Goal: Book appointment/travel/reservation

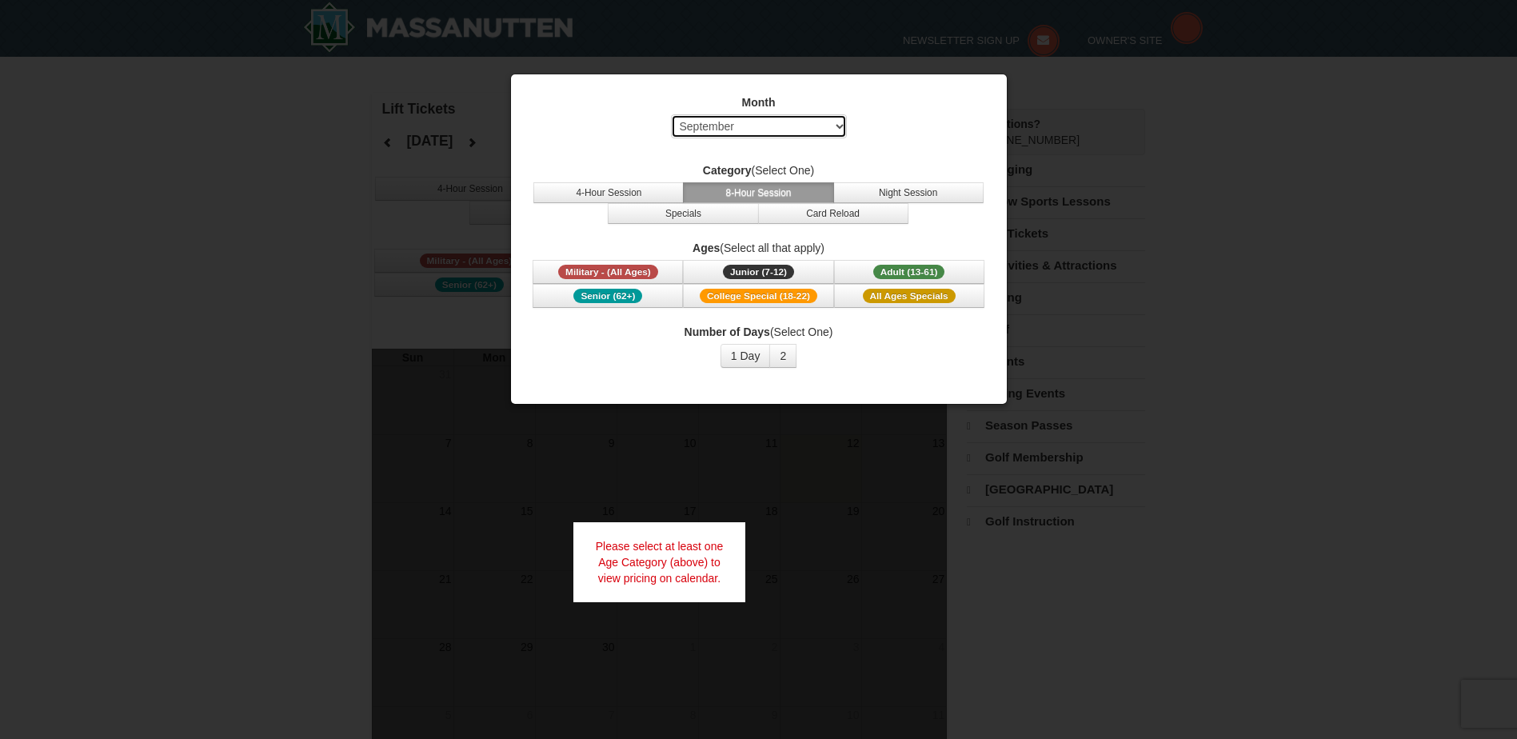
click at [777, 125] on select "Select September October November December January February March April May Jun…" at bounding box center [759, 126] width 176 height 24
select select "2"
click at [671, 114] on select "Select September October November December January February March April May Jun…" at bounding box center [759, 126] width 176 height 24
click at [773, 356] on button "2" at bounding box center [783, 356] width 27 height 24
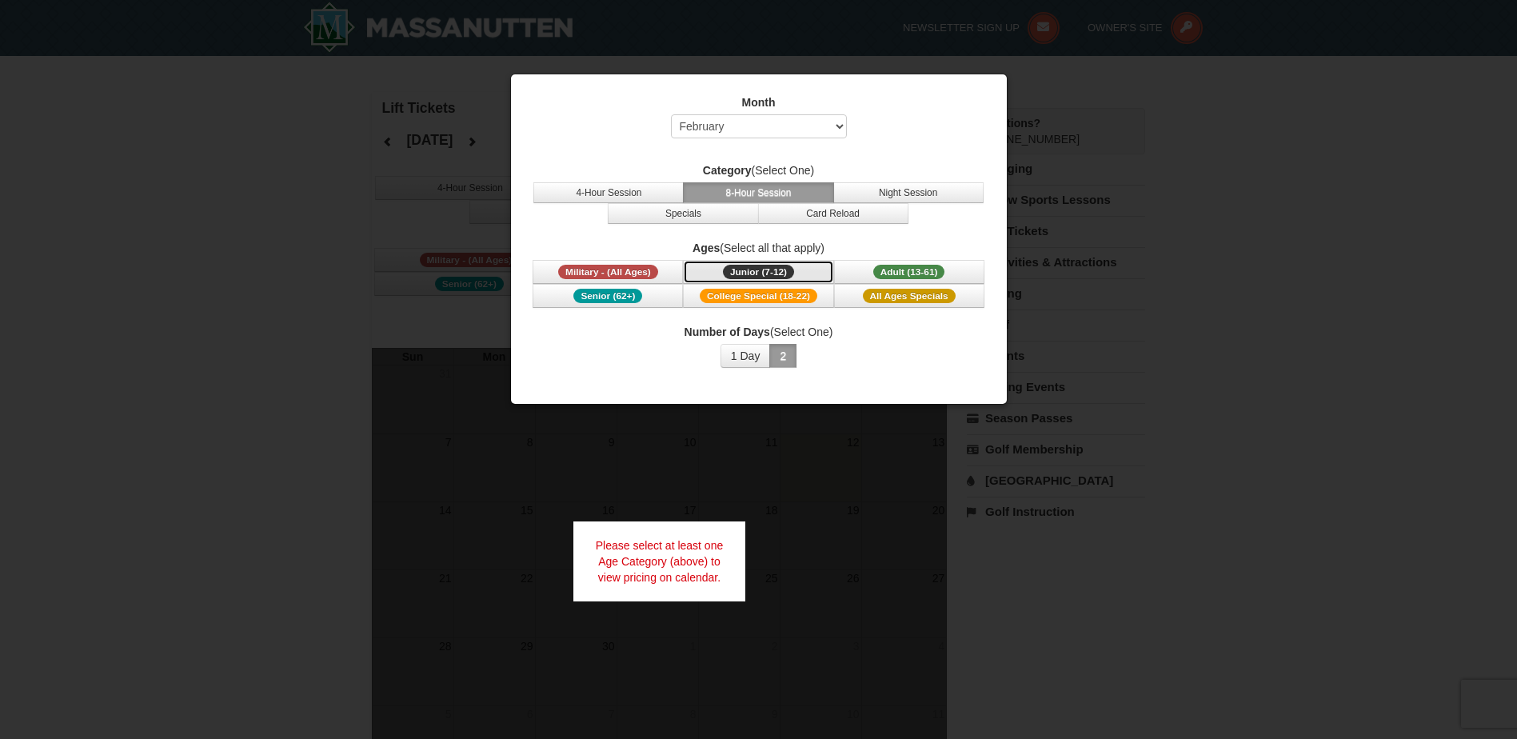
click at [788, 266] on span "Junior (7-12)" at bounding box center [758, 272] width 71 height 14
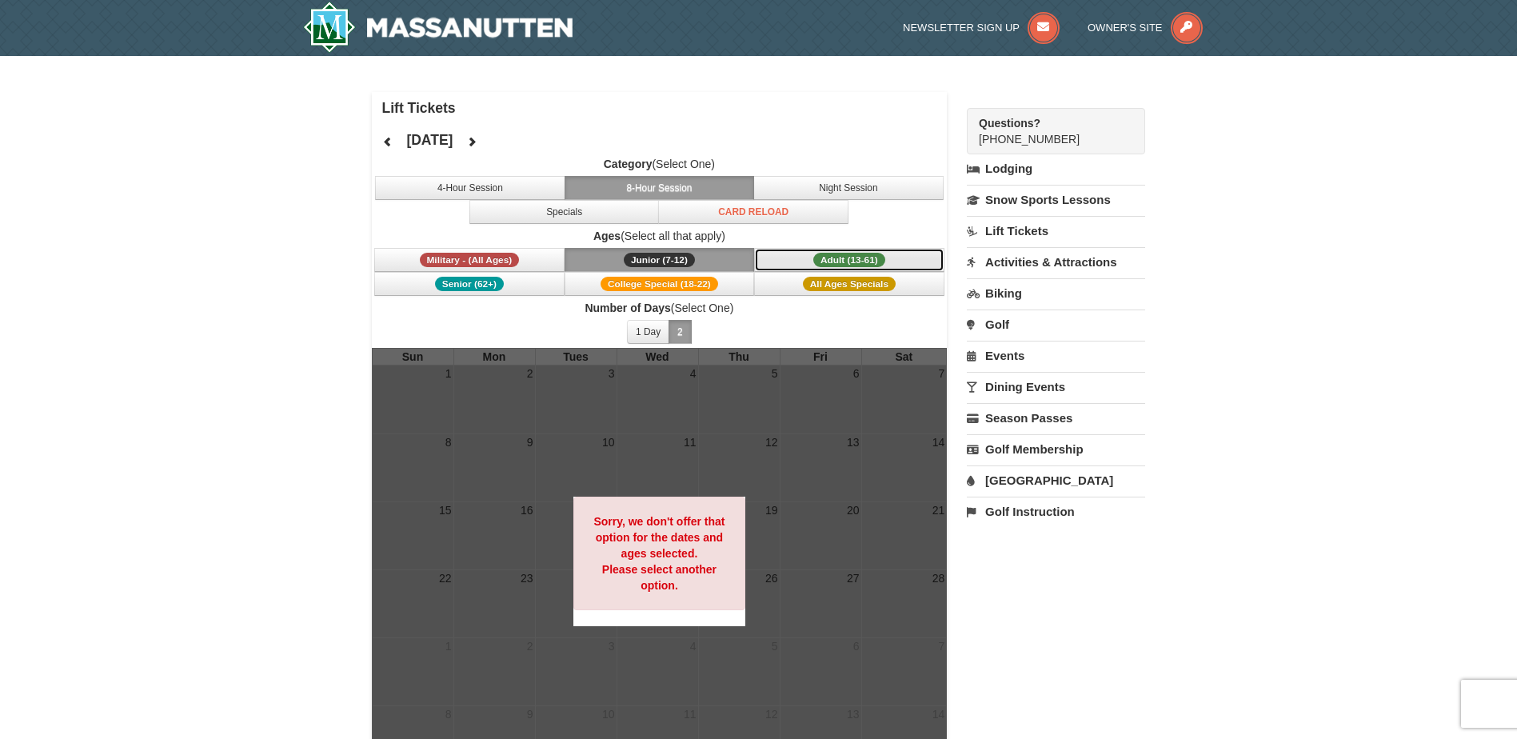
click at [851, 260] on span "Adult (13-61)" at bounding box center [850, 260] width 72 height 14
click at [522, 182] on button "4-Hour Session" at bounding box center [470, 188] width 190 height 24
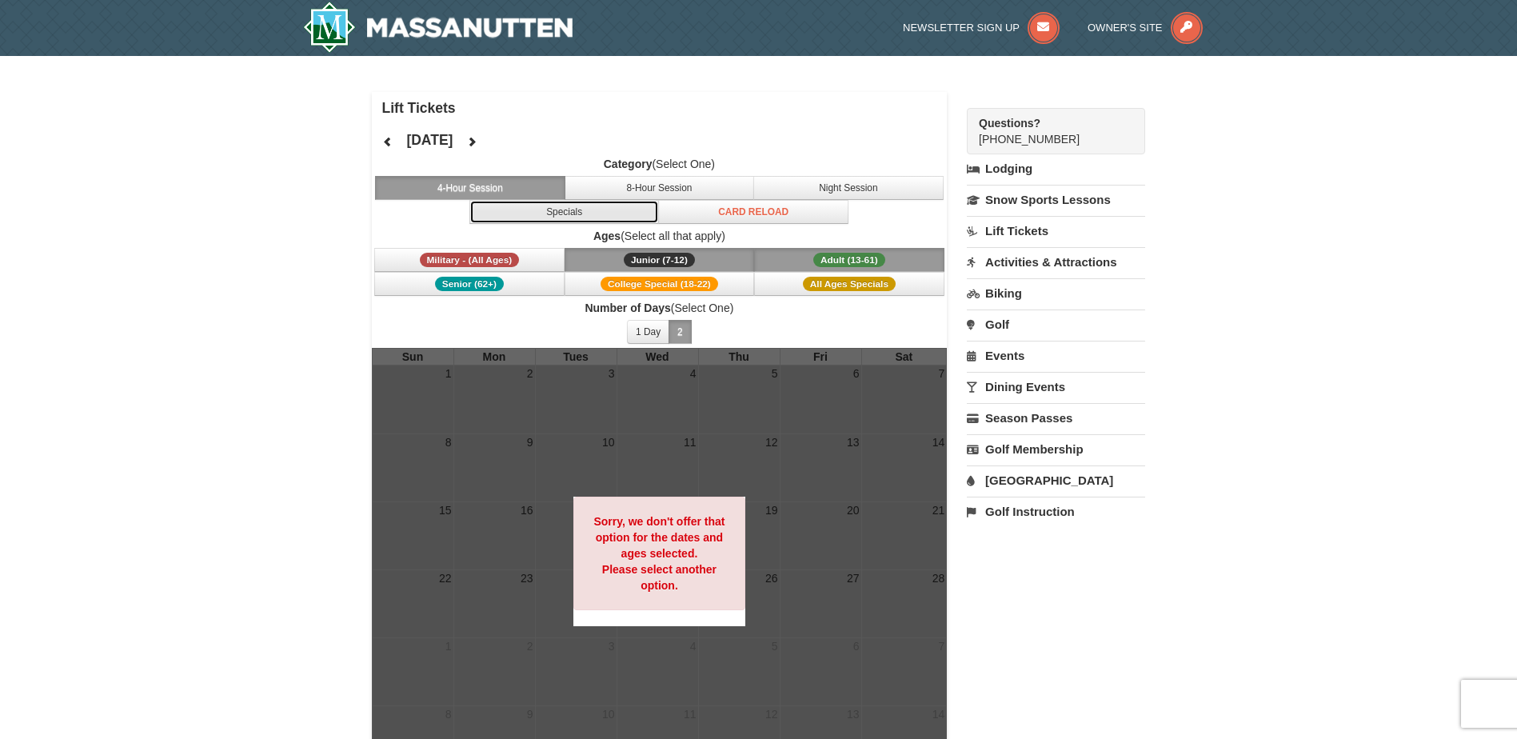
click at [592, 204] on button "Specials" at bounding box center [565, 212] width 190 height 24
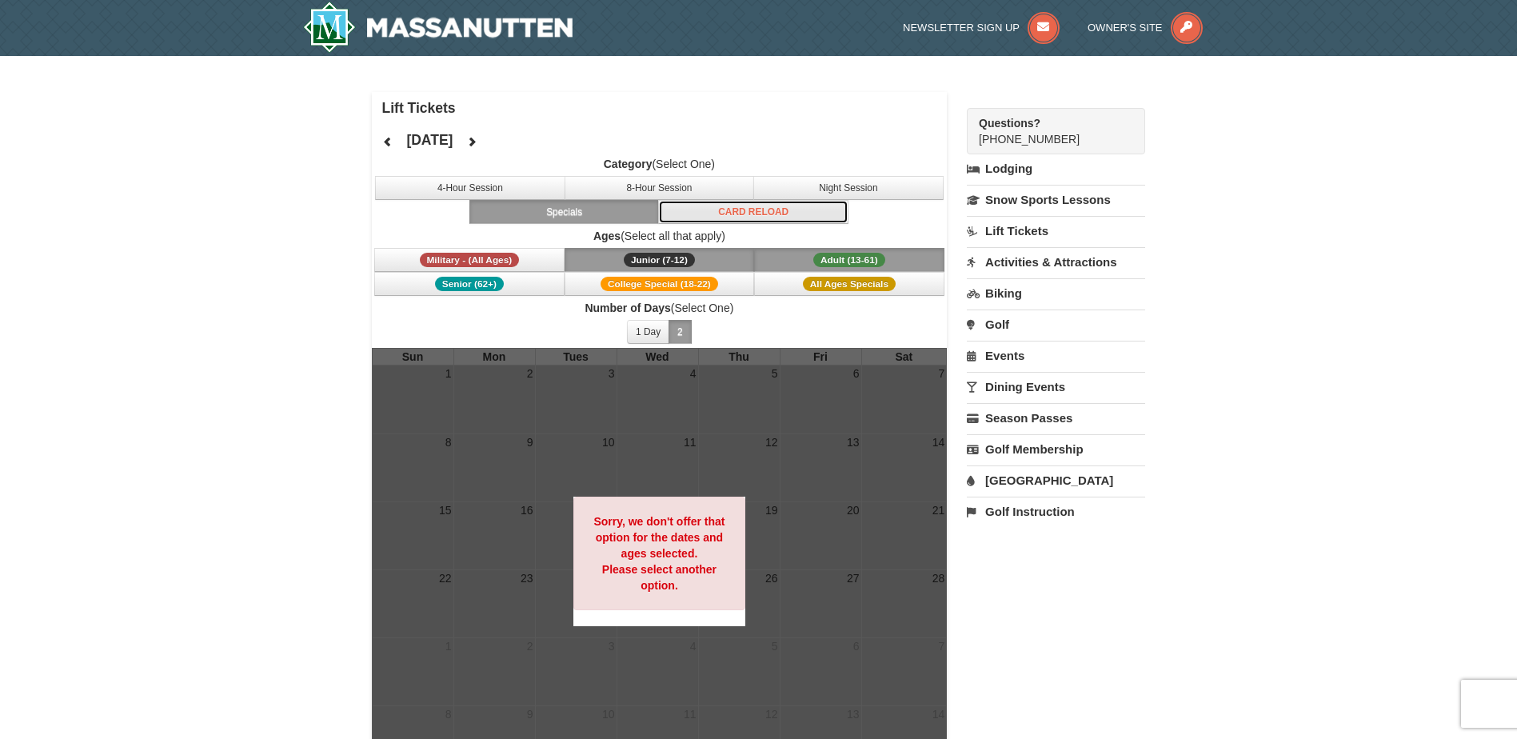
click at [757, 211] on button "Card Reload" at bounding box center [753, 212] width 190 height 24
click at [1032, 227] on link "Lift Tickets" at bounding box center [1056, 231] width 178 height 30
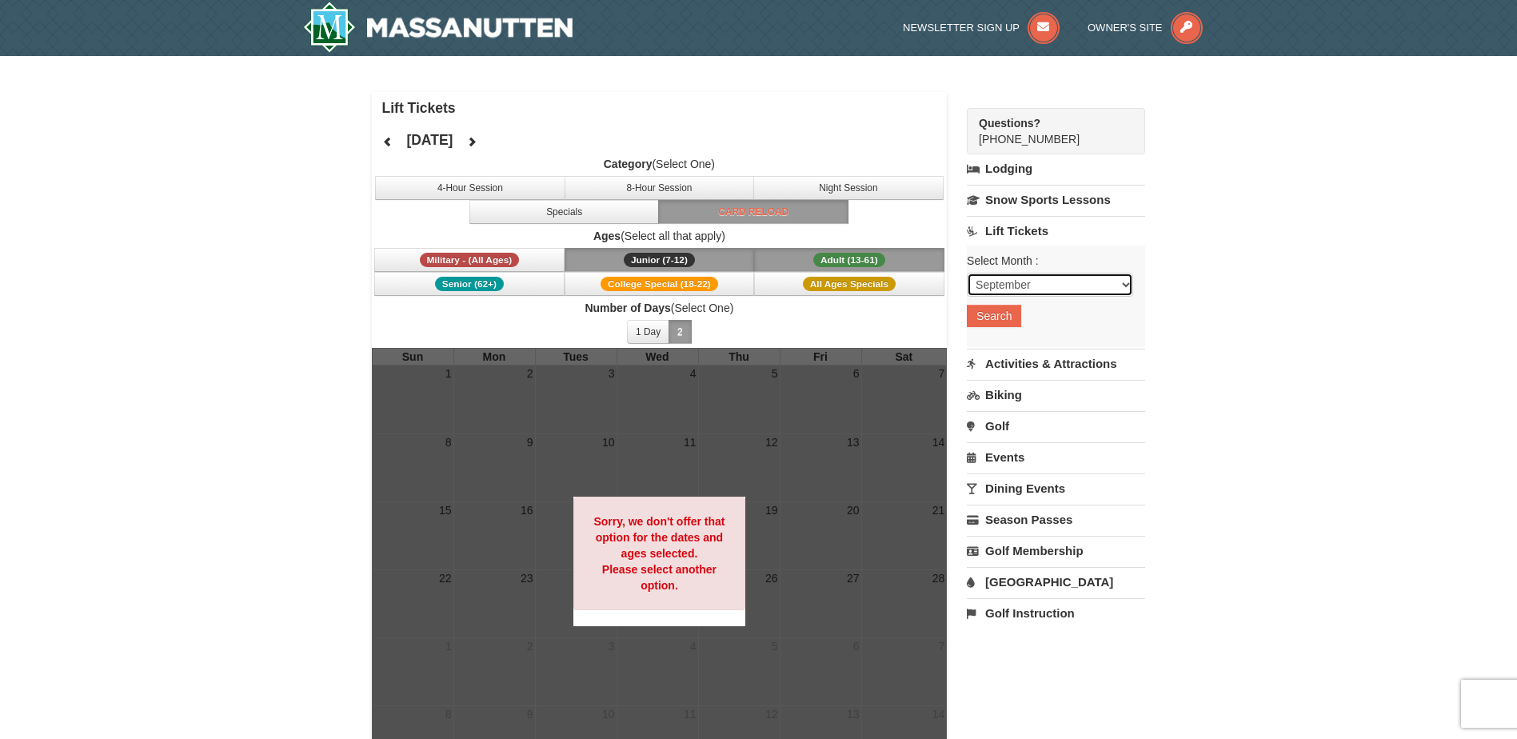
click at [1043, 278] on select "September October November December January February March April May June July …" at bounding box center [1050, 285] width 166 height 24
select select "2"
click at [967, 273] on select "September October November December January February March April May June July …" at bounding box center [1050, 285] width 166 height 24
click at [1011, 315] on button "Search" at bounding box center [994, 316] width 54 height 22
